Goal: Feedback & Contribution: Contribute content

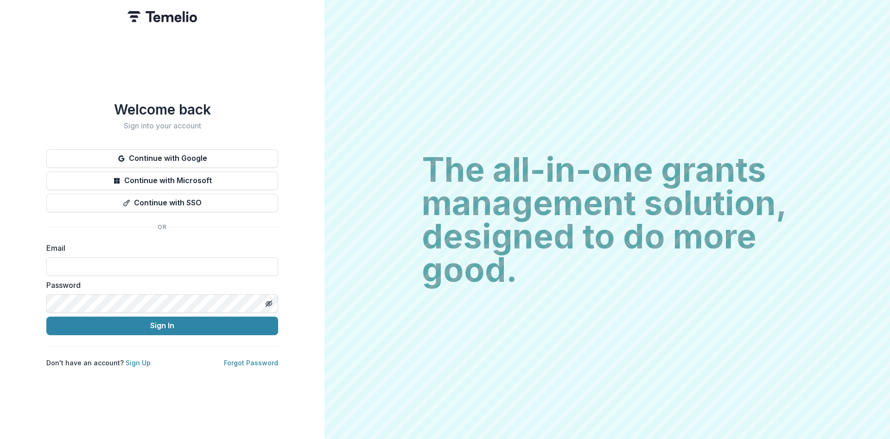
type input "**********"
click at [147, 321] on button "Sign In" at bounding box center [162, 326] width 232 height 19
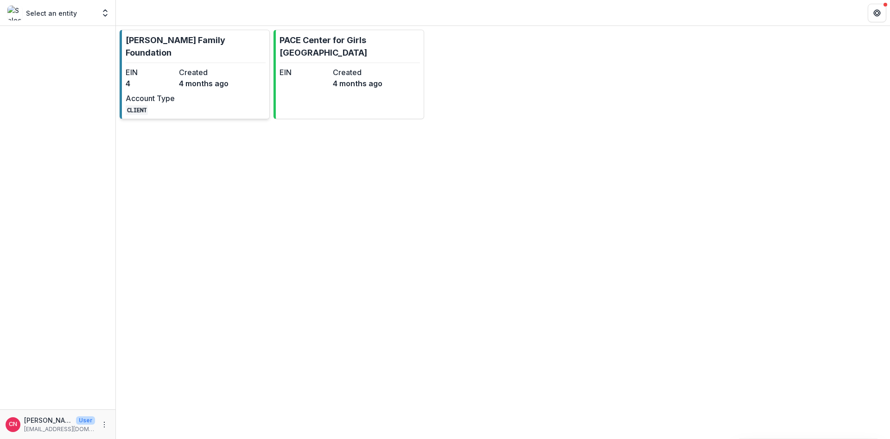
click at [161, 67] on dt "EIN" at bounding box center [151, 72] width 50 height 11
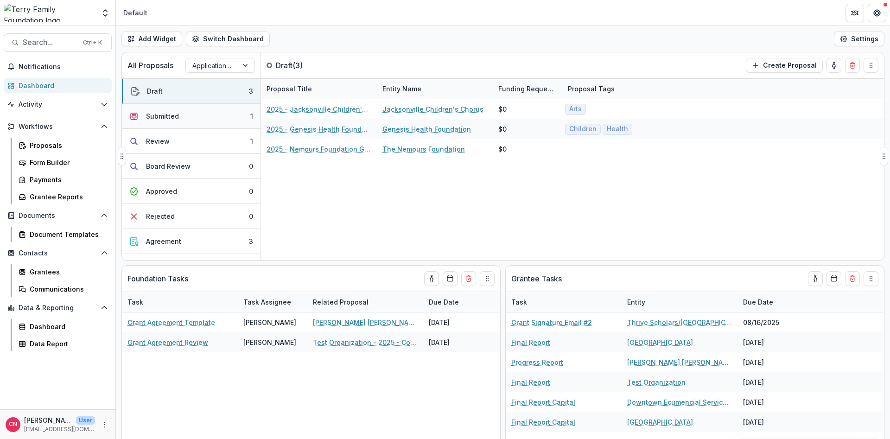
click at [174, 111] on div "Submitted" at bounding box center [162, 116] width 33 height 10
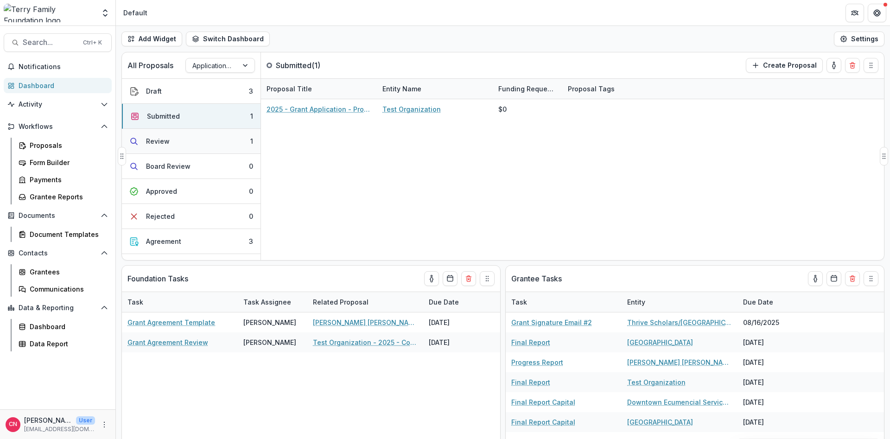
click at [165, 140] on div "Review" at bounding box center [158, 141] width 24 height 10
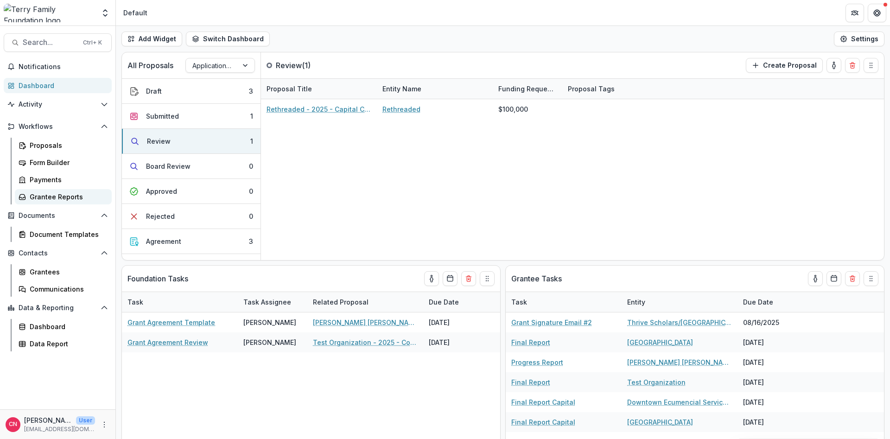
click at [59, 192] on div "Grantee Reports" at bounding box center [67, 197] width 75 height 10
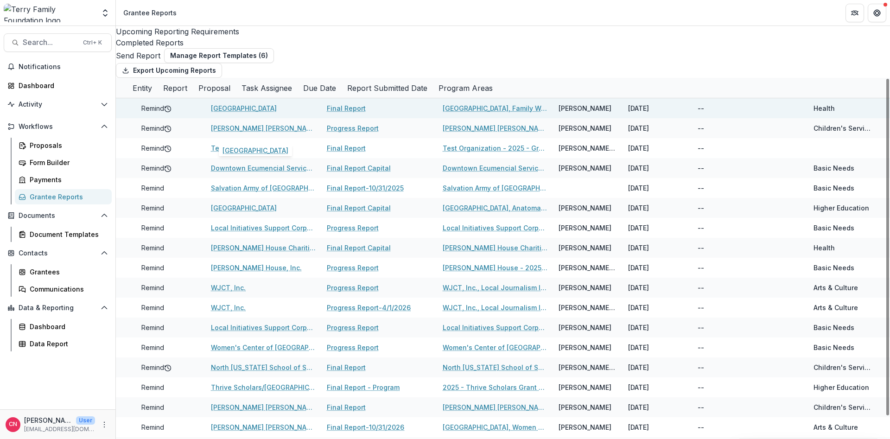
click at [265, 113] on link "[GEOGRAPHIC_DATA]" at bounding box center [244, 108] width 66 height 10
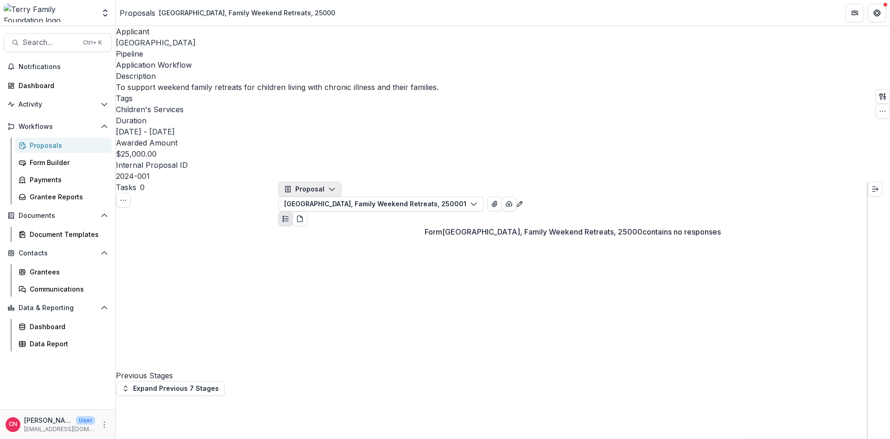
click at [336, 185] on icon "button" at bounding box center [331, 188] width 7 height 7
click at [319, 237] on div "Reports" at bounding box center [326, 242] width 65 height 10
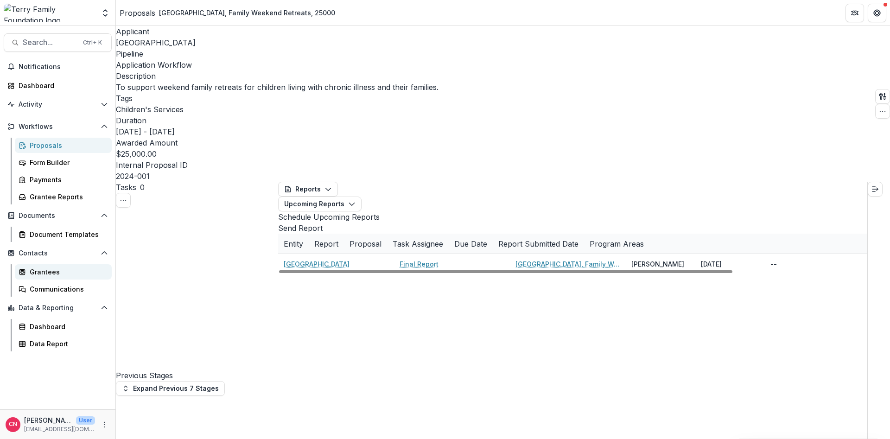
click at [53, 269] on div "Grantees" at bounding box center [67, 272] width 75 height 10
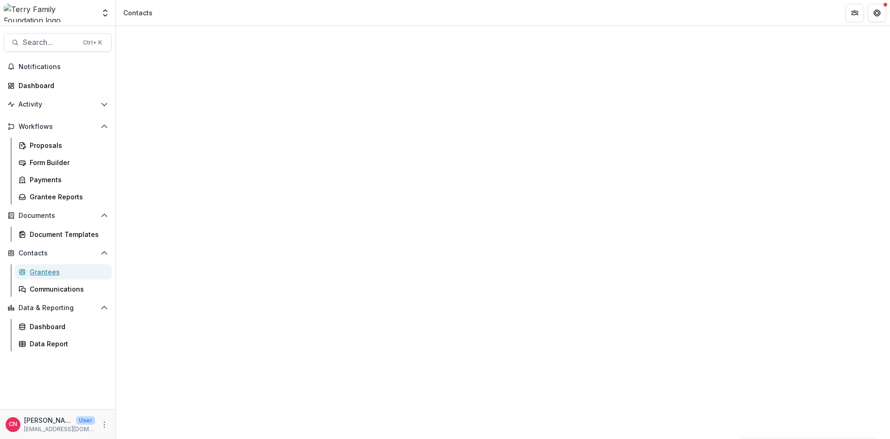
scroll to position [526, 0]
click at [307, 70] on div "Notes" at bounding box center [503, 75] width 774 height 11
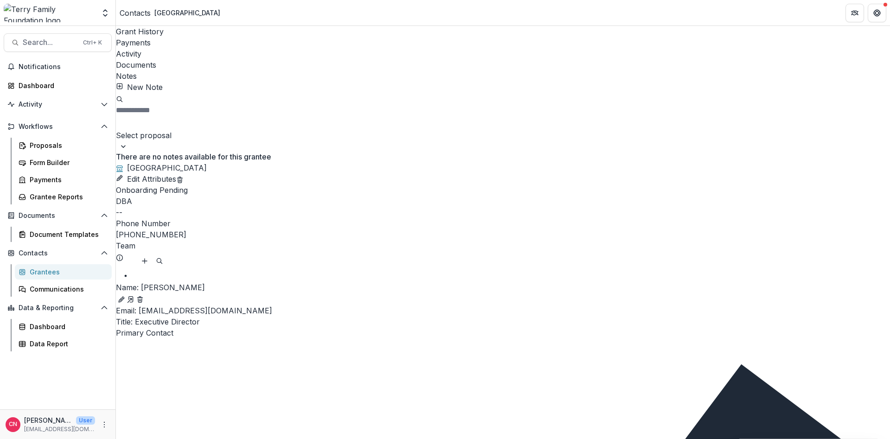
click at [144, 82] on button "New Note" at bounding box center [139, 87] width 47 height 11
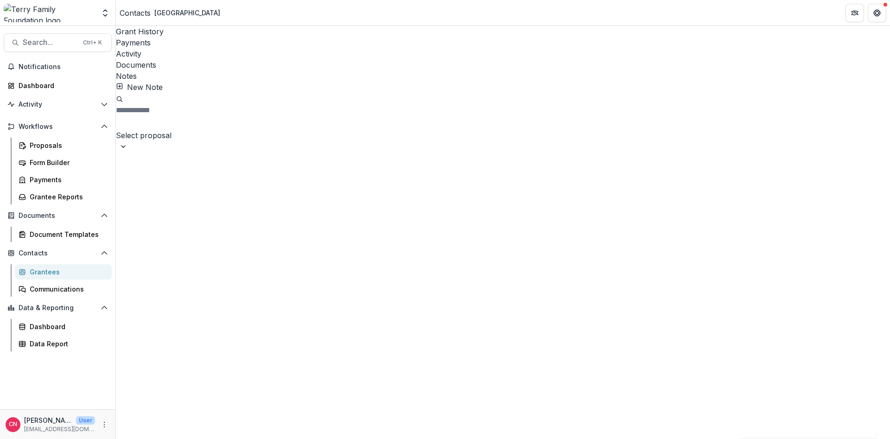
click at [42, 195] on div "Grantee Reports" at bounding box center [67, 197] width 75 height 10
